Goal: Check status: Check status

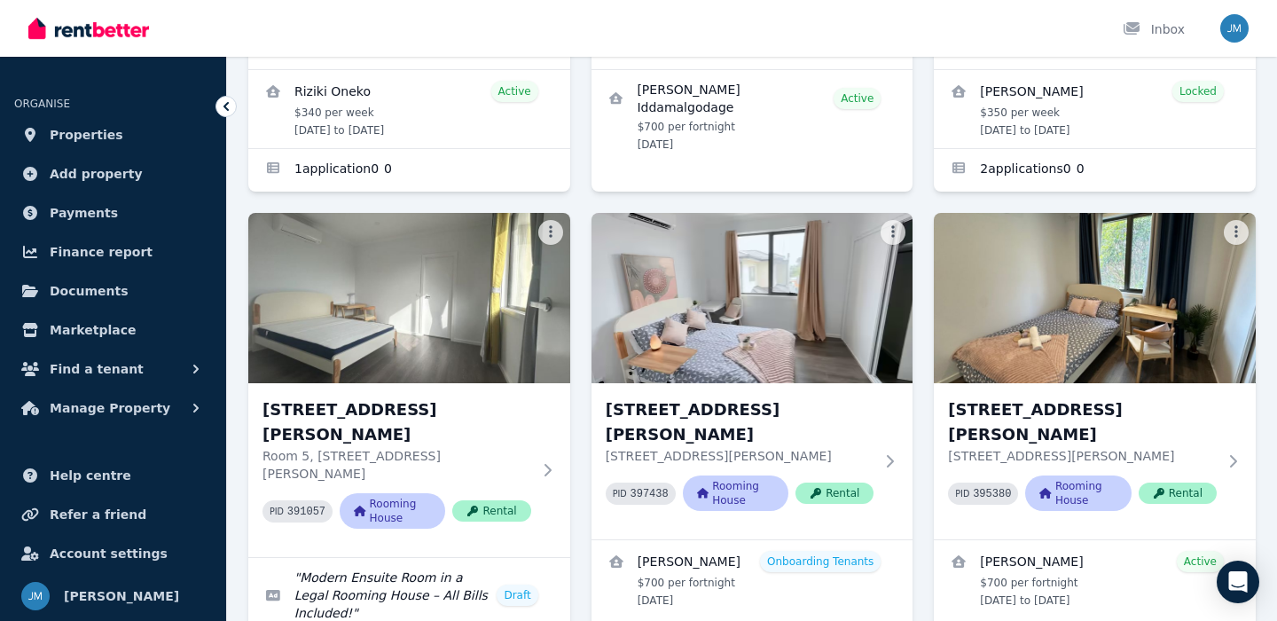
scroll to position [520, 0]
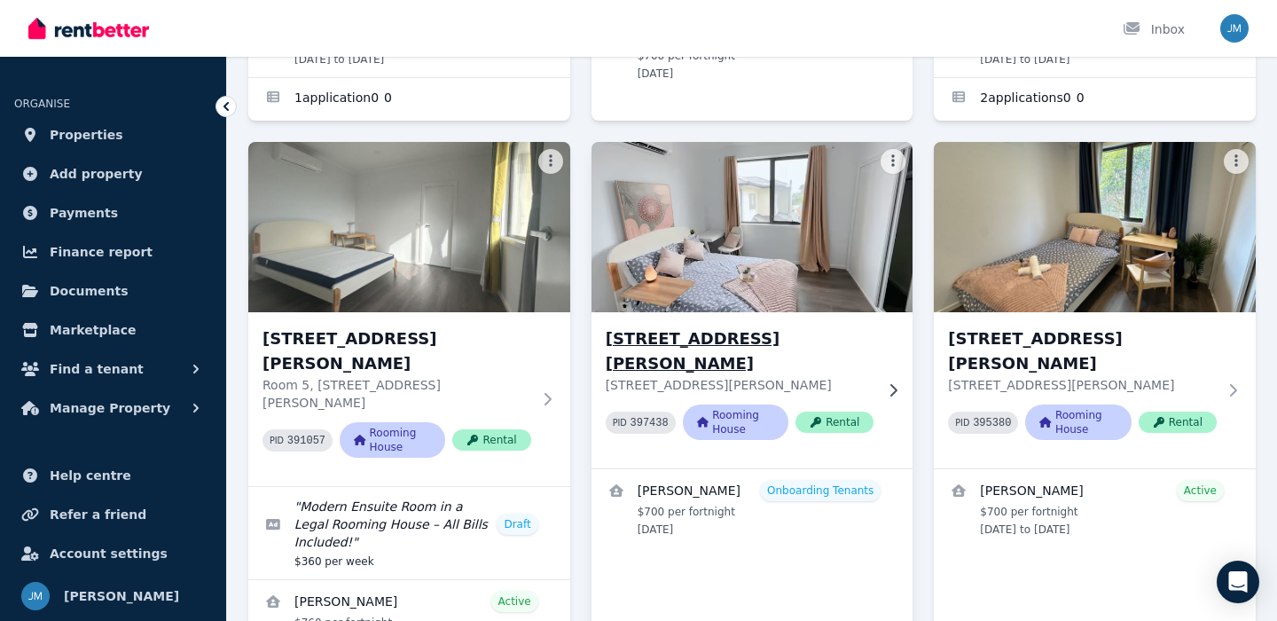
click at [695, 326] on h3 "[STREET_ADDRESS][PERSON_NAME]" at bounding box center [740, 351] width 269 height 50
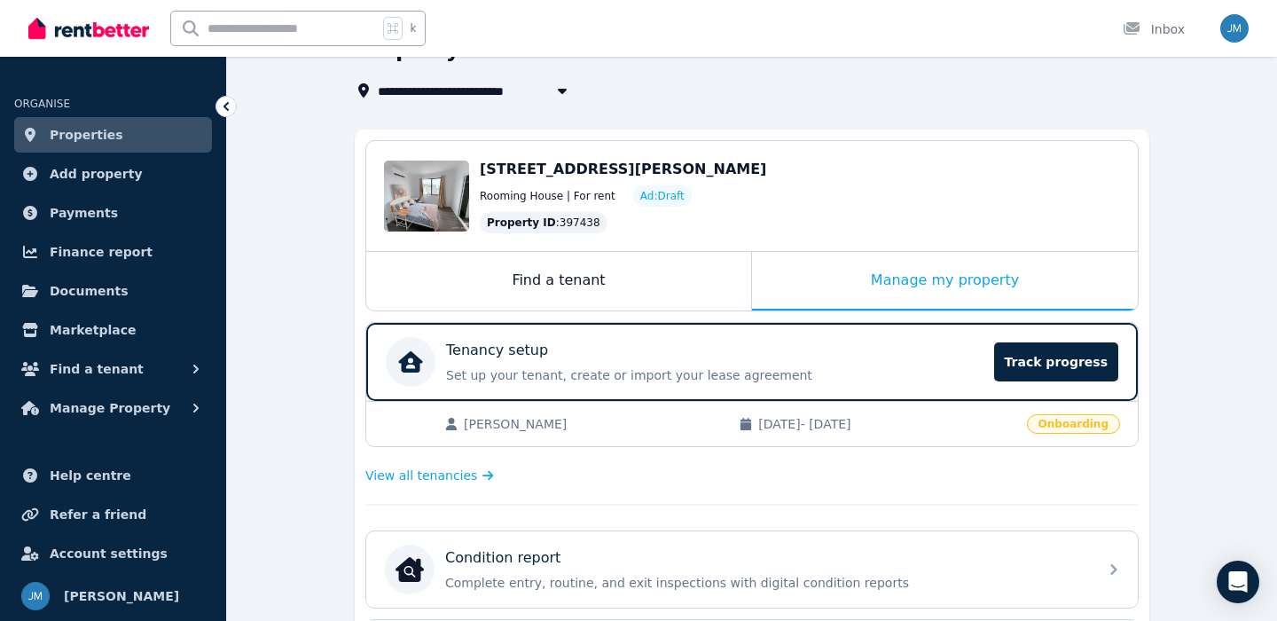
scroll to position [174, 0]
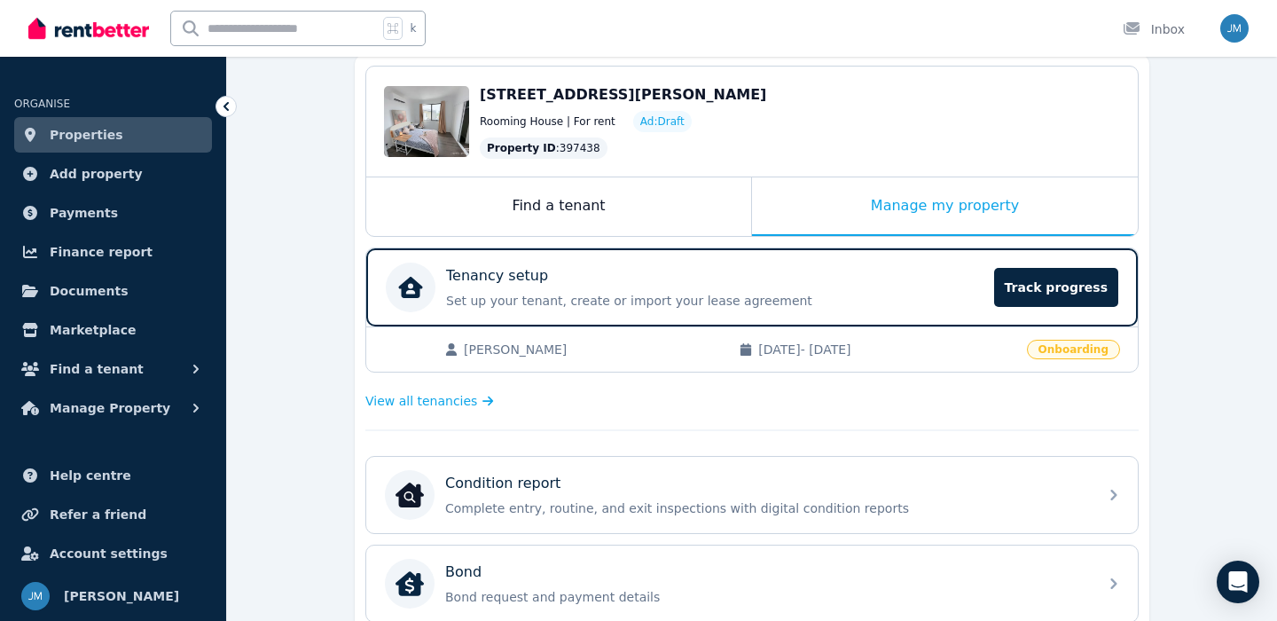
click at [697, 350] on span "[PERSON_NAME]" at bounding box center [592, 349] width 257 height 18
click at [1063, 288] on span "Track progress" at bounding box center [1056, 287] width 124 height 39
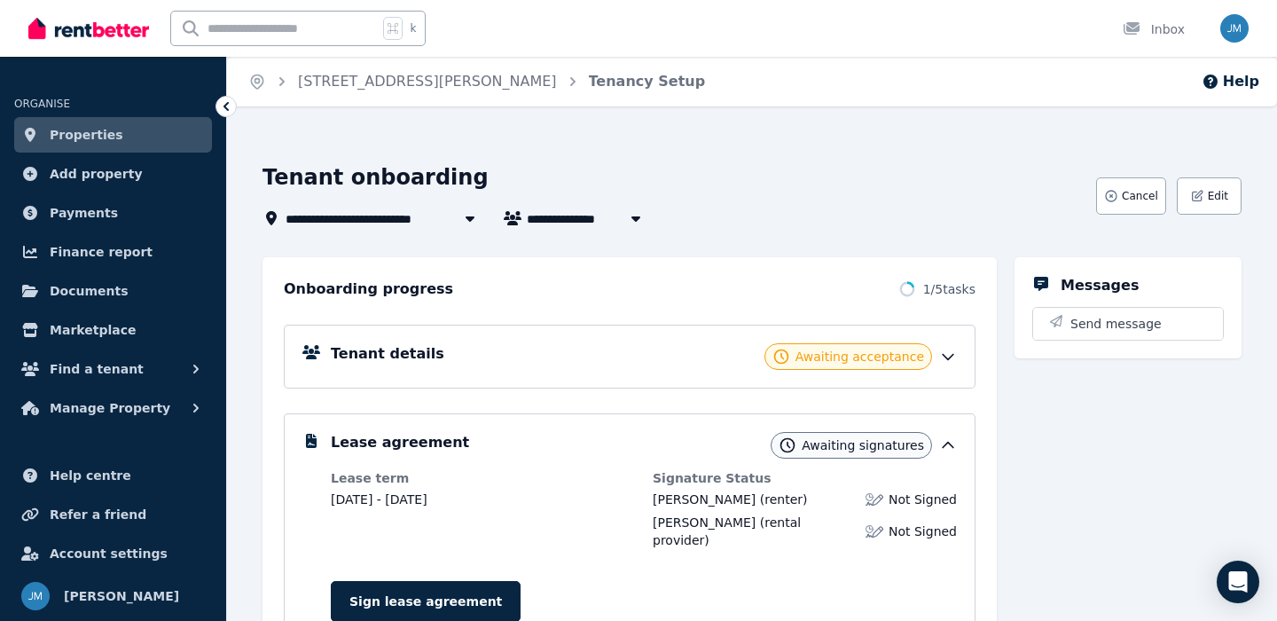
click at [948, 348] on icon at bounding box center [948, 357] width 18 height 18
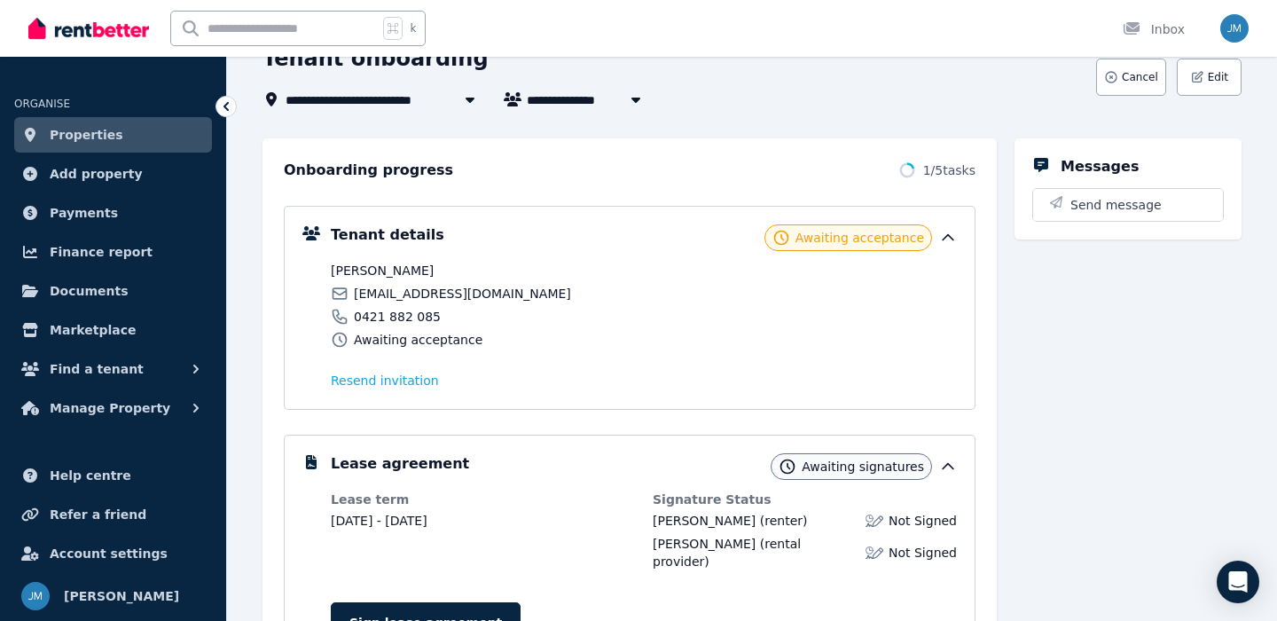
scroll to position [120, 0]
